Goal: Information Seeking & Learning: Learn about a topic

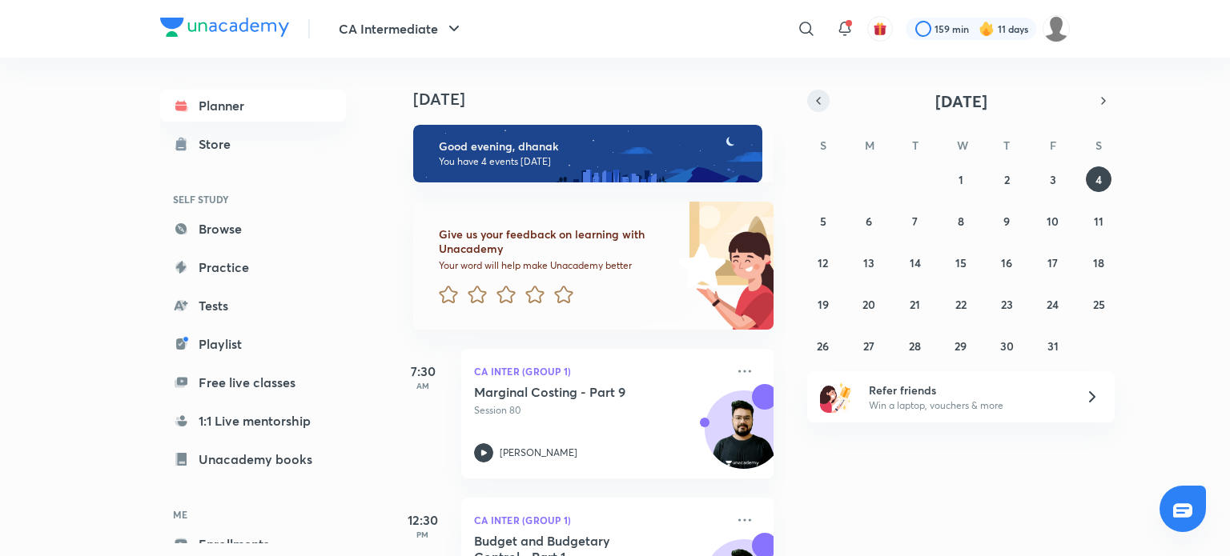
click at [817, 106] on icon "button" at bounding box center [818, 101] width 13 height 14
click at [1012, 174] on button "4" at bounding box center [1007, 180] width 26 height 26
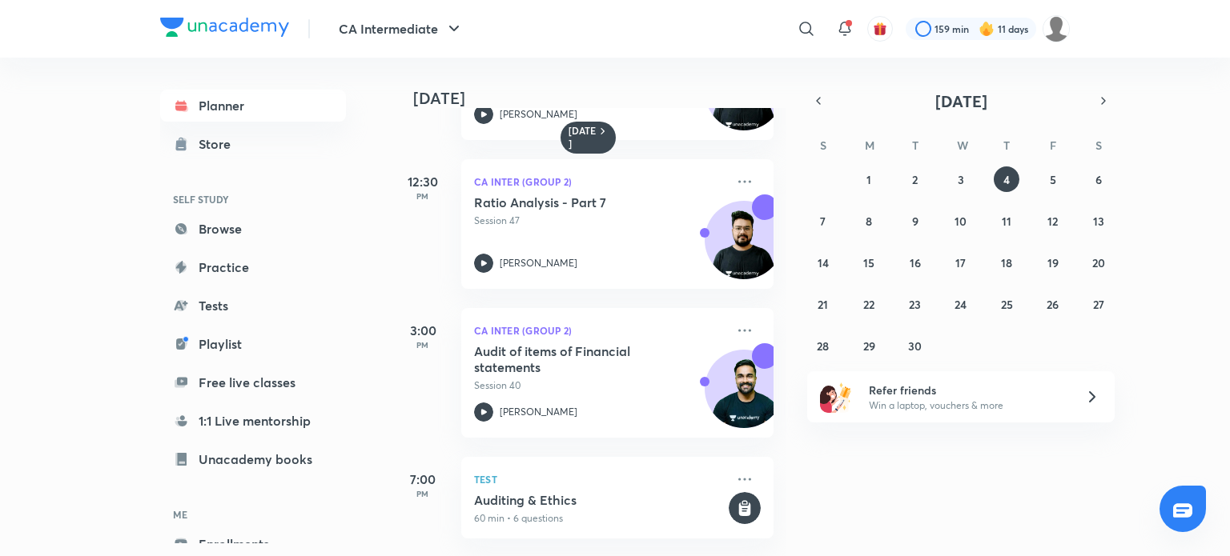
scroll to position [130, 0]
click at [1050, 178] on abbr "5" at bounding box center [1053, 179] width 6 height 15
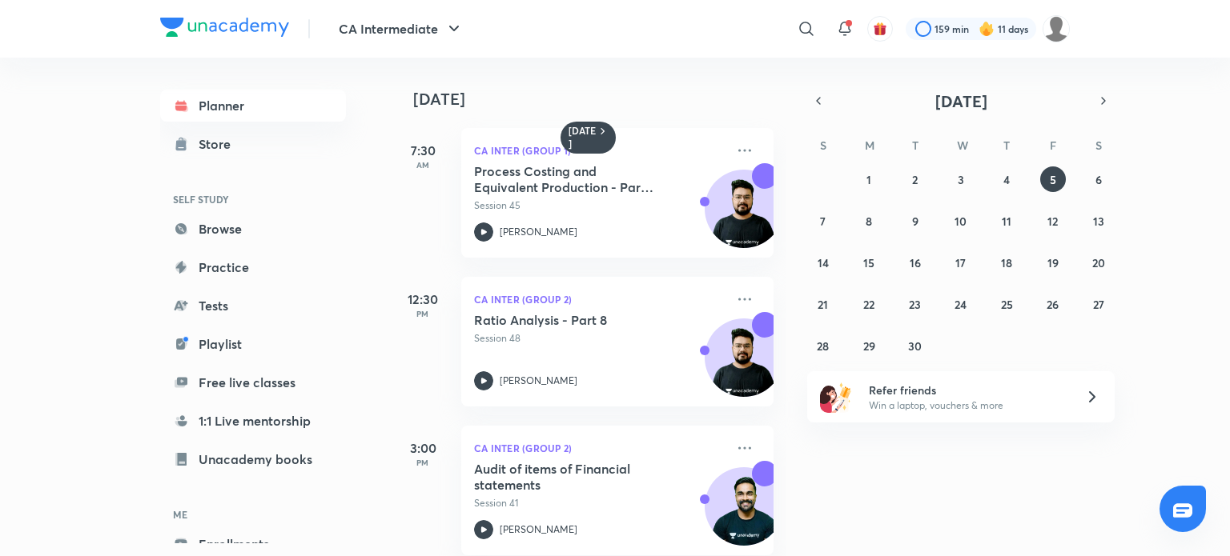
click at [772, 169] on div "[DATE] 7:30 AM CA Inter (Group 1) Process Costing and Equivalent Production - P…" at bounding box center [589, 307] width 396 height 499
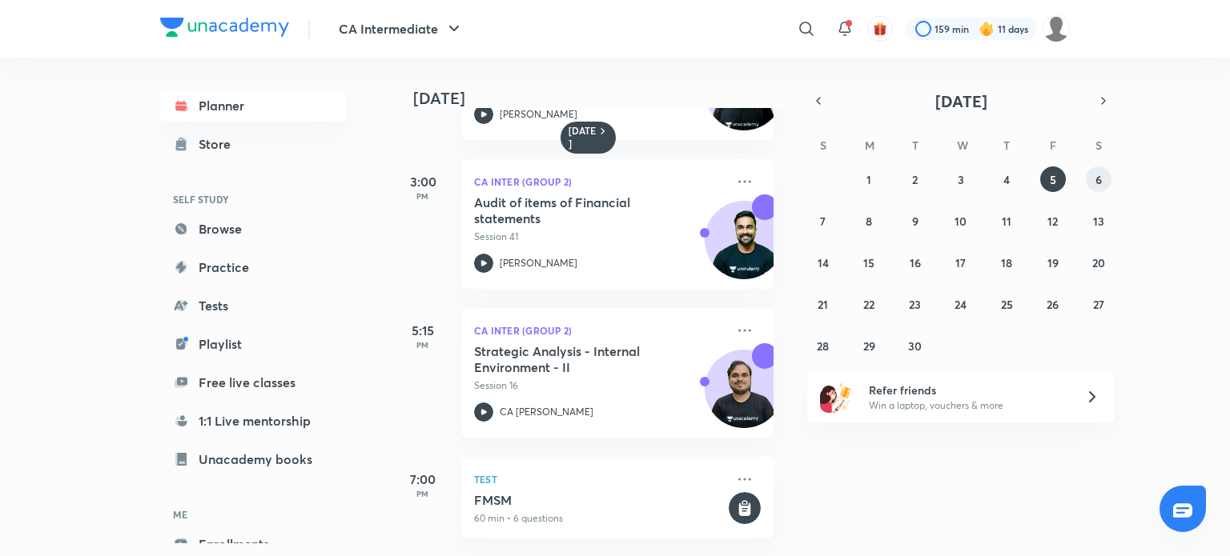
click at [1098, 177] on abbr "6" at bounding box center [1098, 179] width 6 height 15
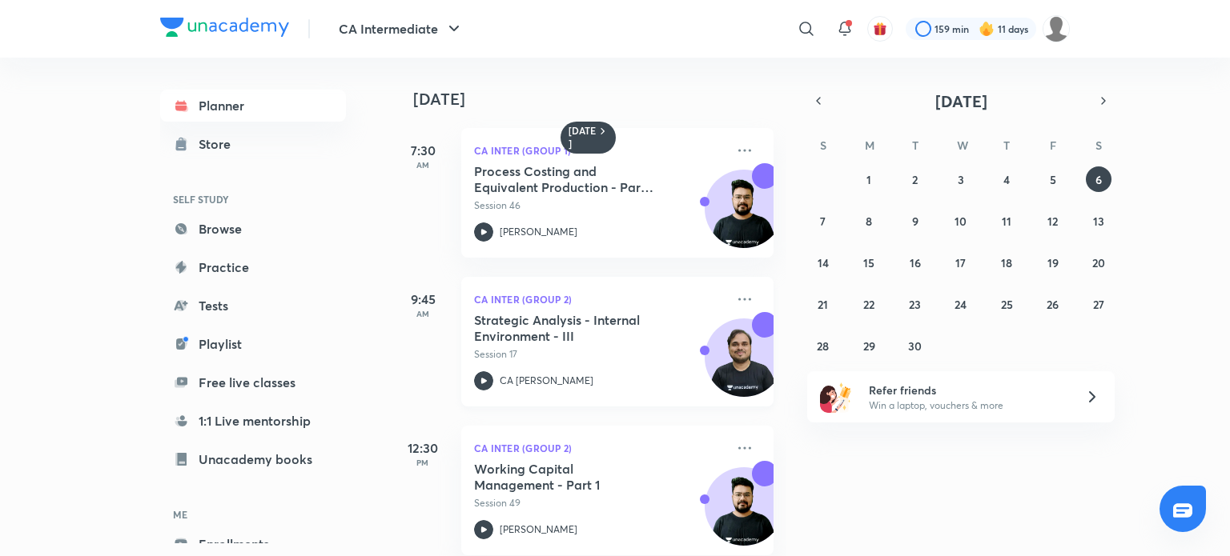
click at [487, 380] on icon at bounding box center [483, 381] width 19 height 19
